Goal: Navigation & Orientation: Find specific page/section

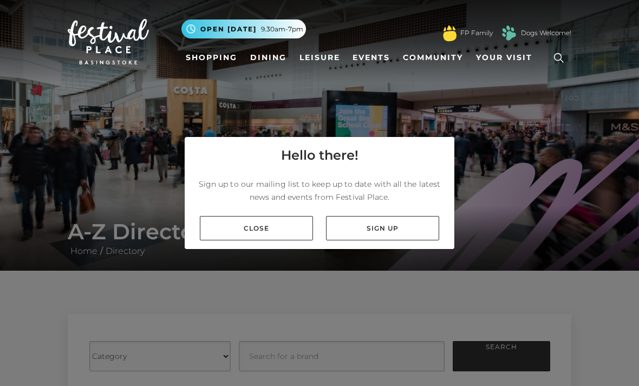
click at [281, 240] on link "Close" at bounding box center [256, 228] width 113 height 24
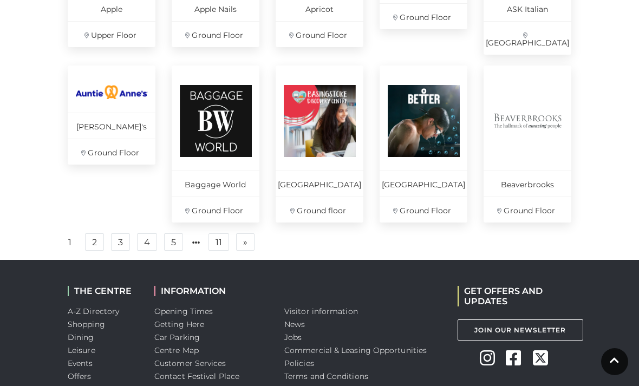
scroll to position [749, 0]
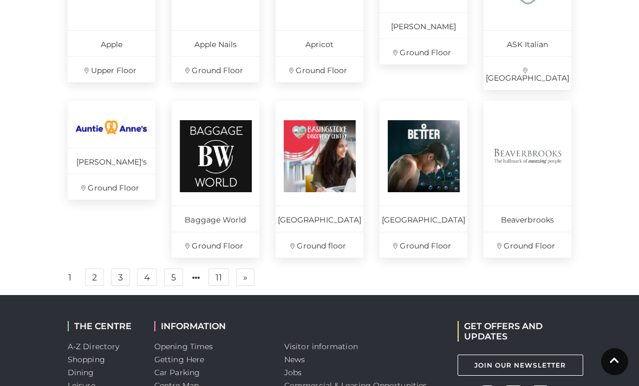
click at [96, 281] on link "2" at bounding box center [94, 276] width 19 height 17
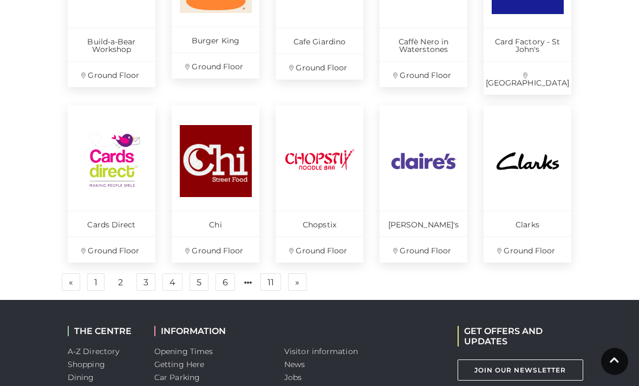
scroll to position [760, 0]
click at [124, 274] on link "2" at bounding box center [121, 282] width 18 height 17
click at [152, 273] on link "3" at bounding box center [145, 281] width 19 height 17
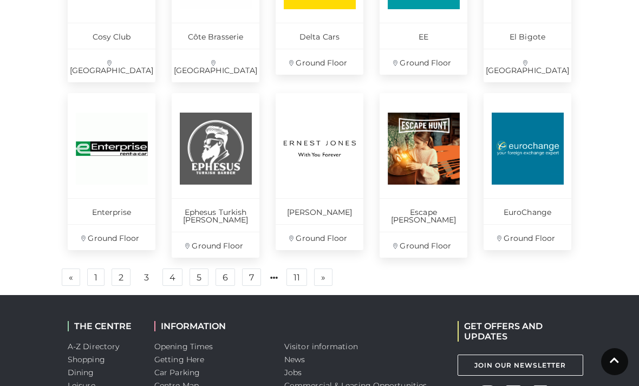
scroll to position [768, 0]
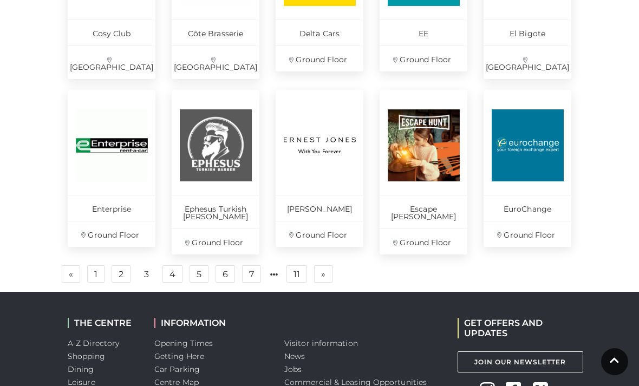
click at [178, 266] on link "4" at bounding box center [172, 273] width 20 height 17
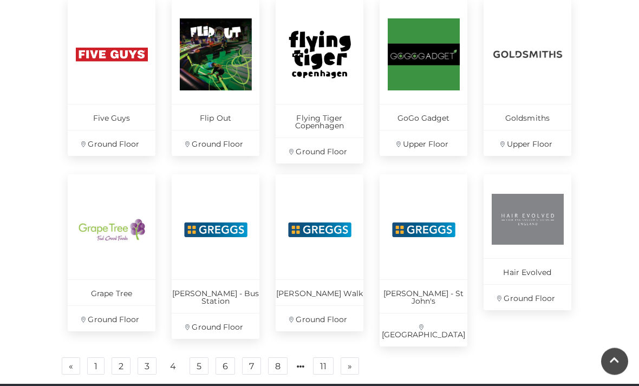
scroll to position [677, 0]
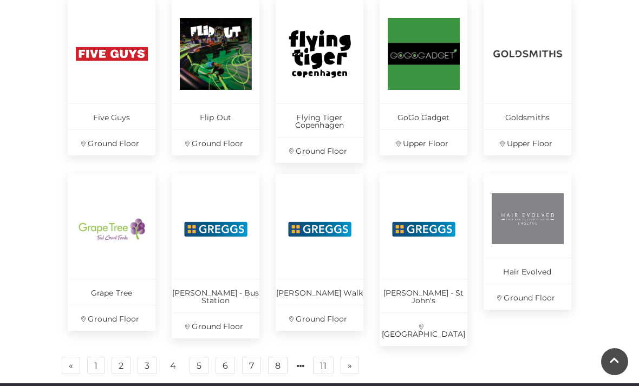
click at [201, 357] on link "5" at bounding box center [198, 365] width 19 height 17
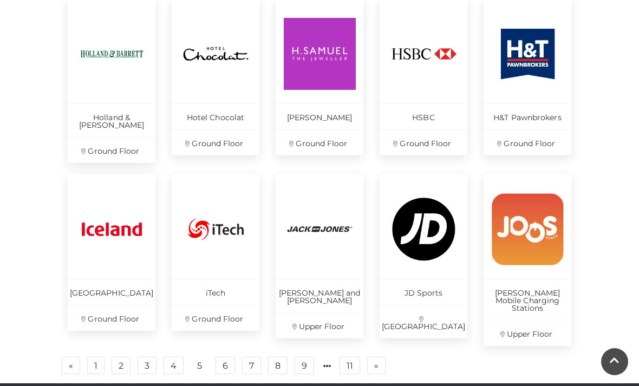
scroll to position [653, 0]
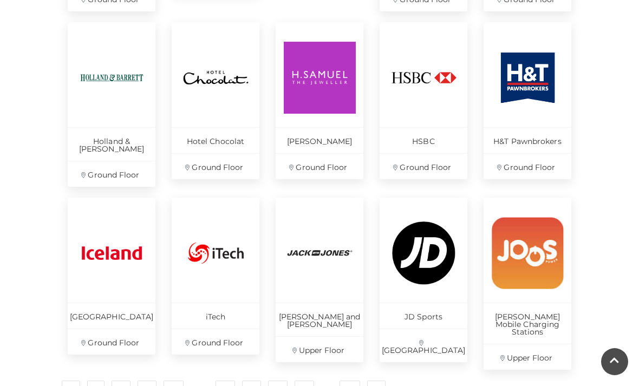
click at [233, 381] on link "6" at bounding box center [224, 389] width 19 height 17
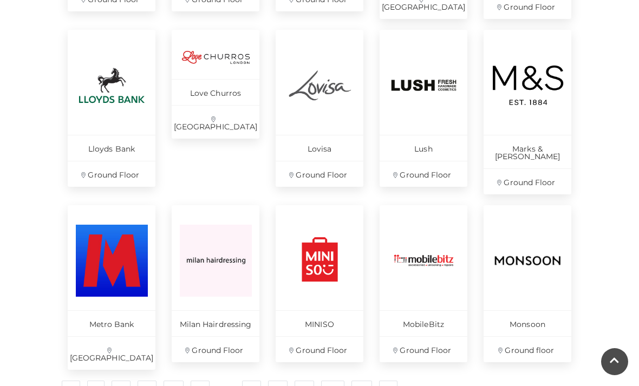
scroll to position [645, 0]
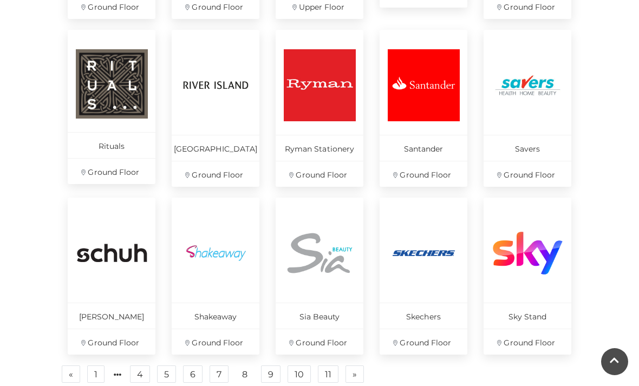
click at [274, 376] on link "9" at bounding box center [270, 373] width 19 height 17
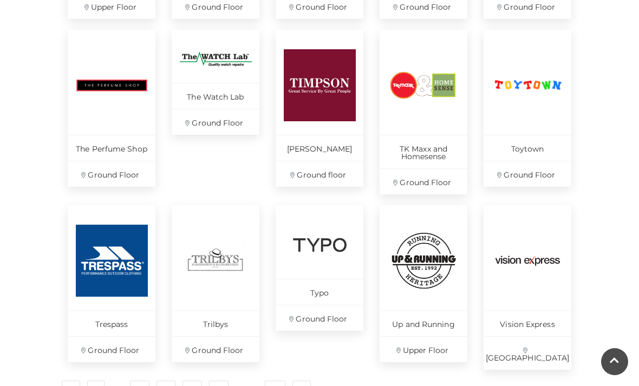
click at [273, 383] on link "11" at bounding box center [275, 389] width 21 height 17
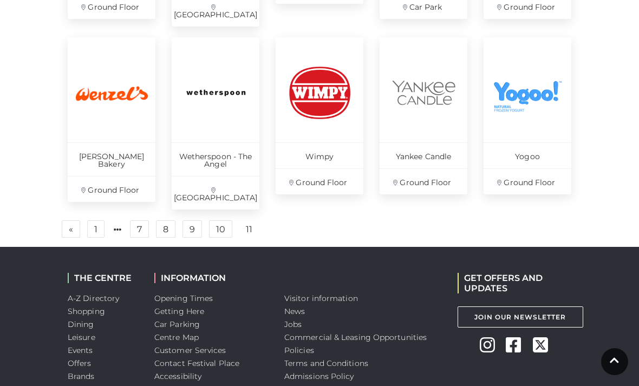
scroll to position [557, 0]
